Goal: Find specific page/section: Find specific page/section

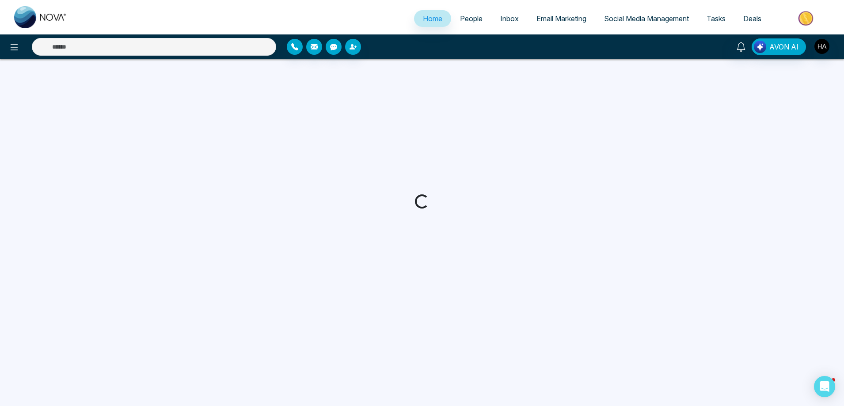
select select "*"
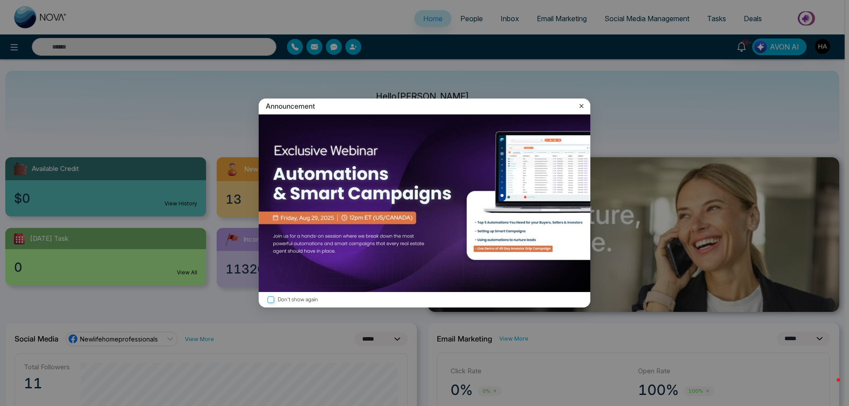
click at [580, 107] on icon at bounding box center [581, 106] width 9 height 9
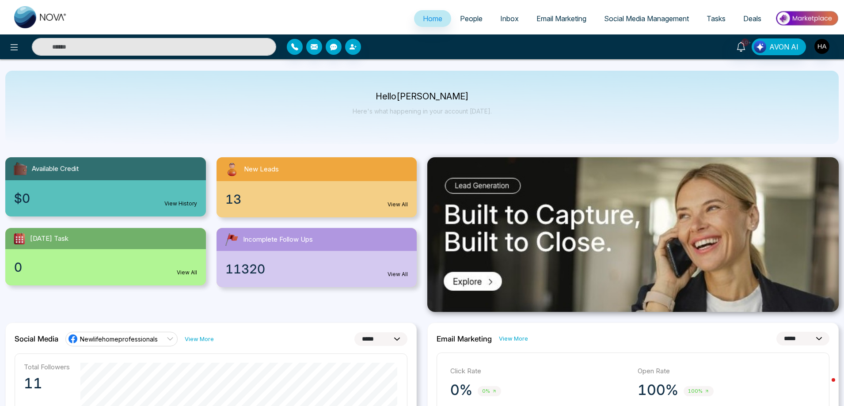
click at [301, 169] on div "New Leads" at bounding box center [317, 169] width 201 height 24
